Goal: Task Accomplishment & Management: Use online tool/utility

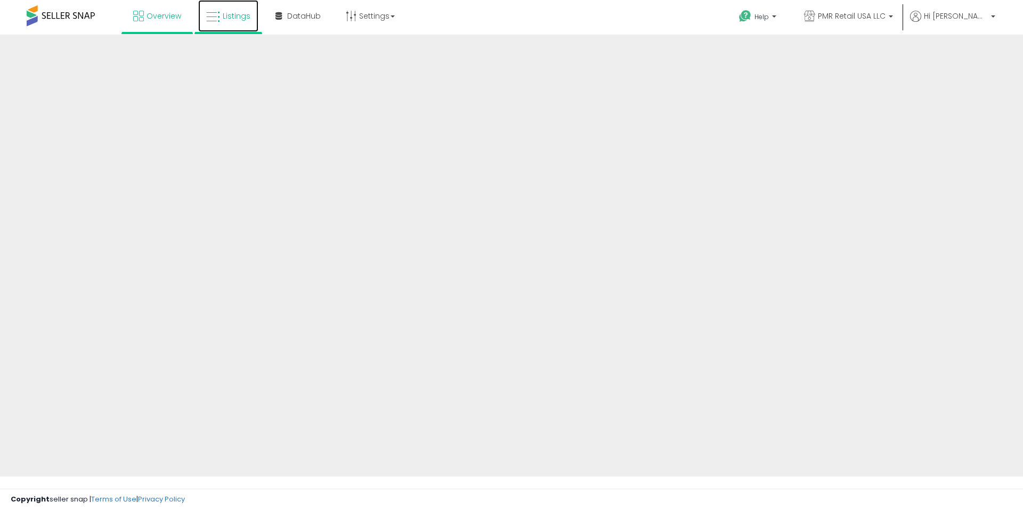
click at [251, 21] on link "Listings" at bounding box center [228, 16] width 60 height 32
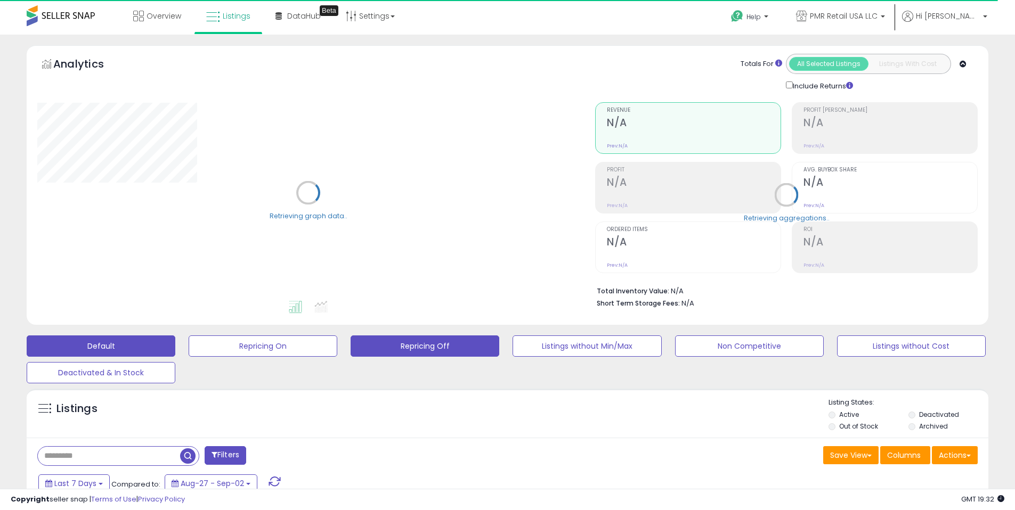
click at [404, 348] on button "Repricing Off" at bounding box center [425, 346] width 149 height 21
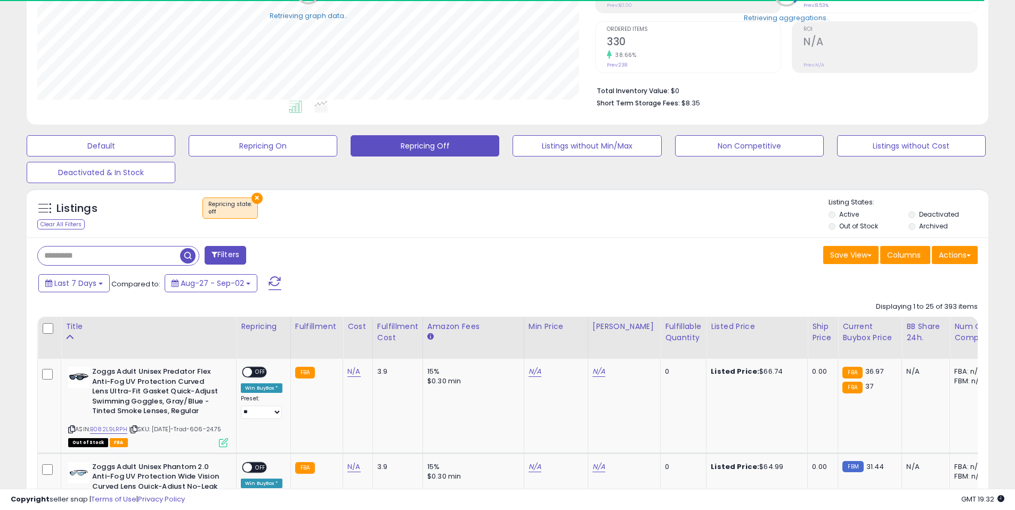
scroll to position [218, 558]
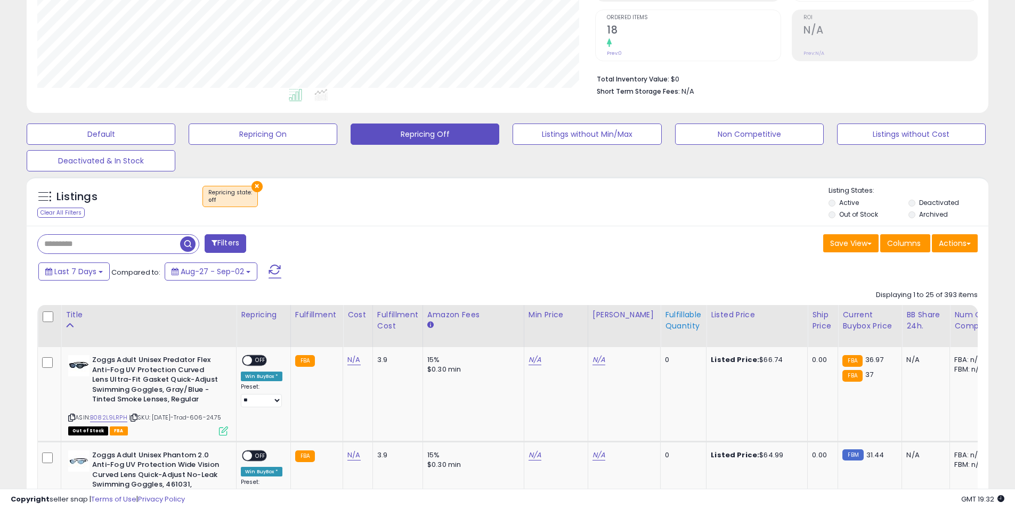
click at [666, 322] on div "Fulfillable Quantity" at bounding box center [683, 321] width 37 height 22
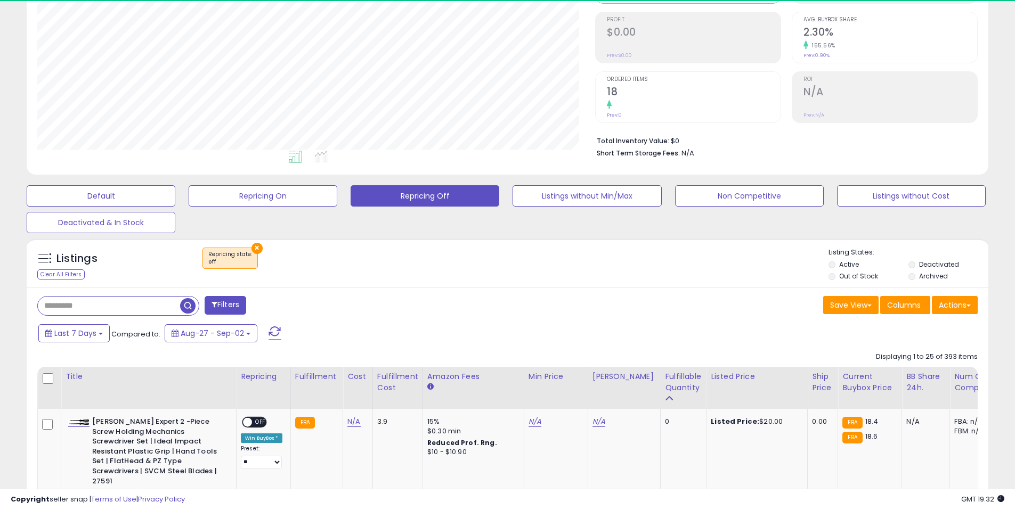
scroll to position [212, 0]
